Goal: Navigation & Orientation: Find specific page/section

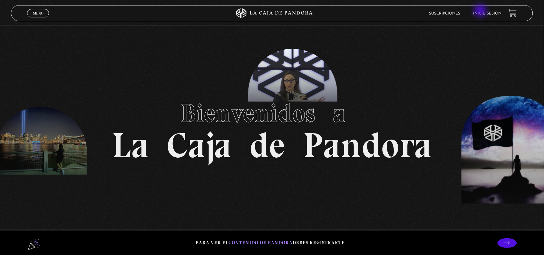
click at [481, 12] on link "Inicie sesión" at bounding box center [487, 14] width 28 height 4
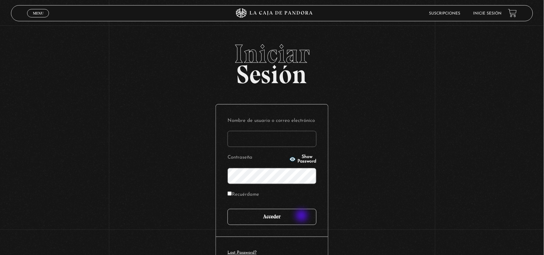
type input "[EMAIL_ADDRESS][DOMAIN_NAME]"
click at [302, 216] on input "Acceder" at bounding box center [271, 217] width 89 height 16
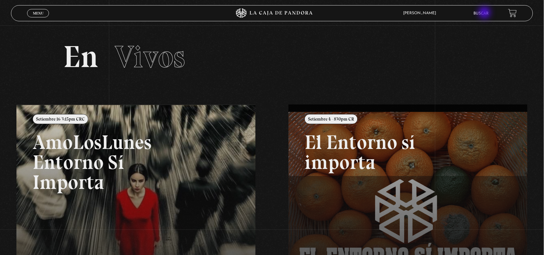
click at [485, 13] on link "Buscar" at bounding box center [480, 14] width 15 height 4
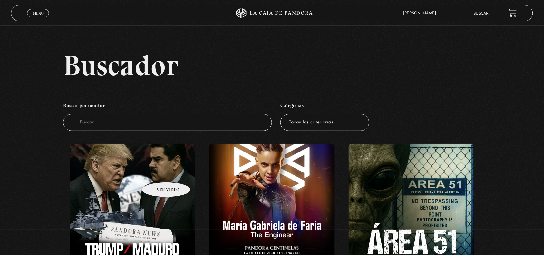
click at [158, 172] on figure at bounding box center [132, 202] width 125 height 116
